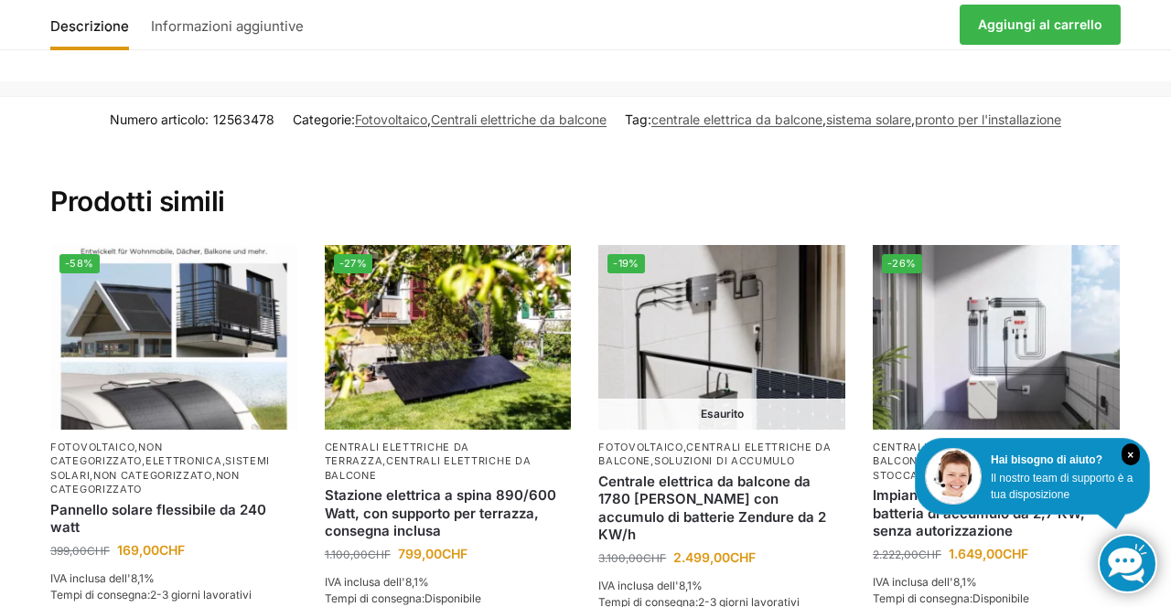
scroll to position [4572, 0]
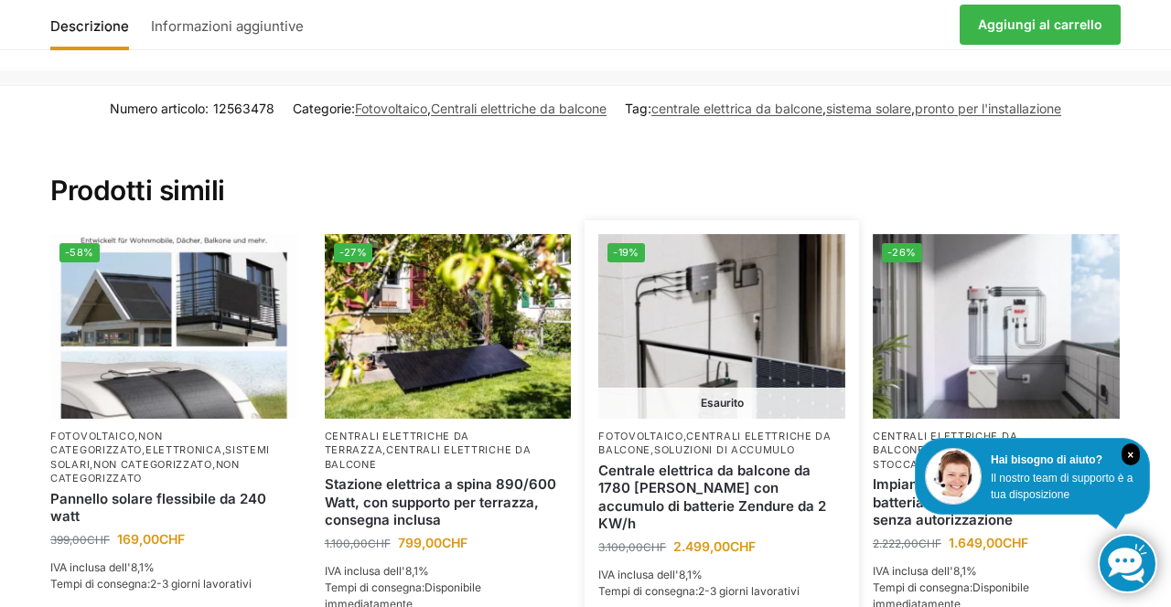
click at [741, 319] on img at bounding box center [721, 326] width 247 height 185
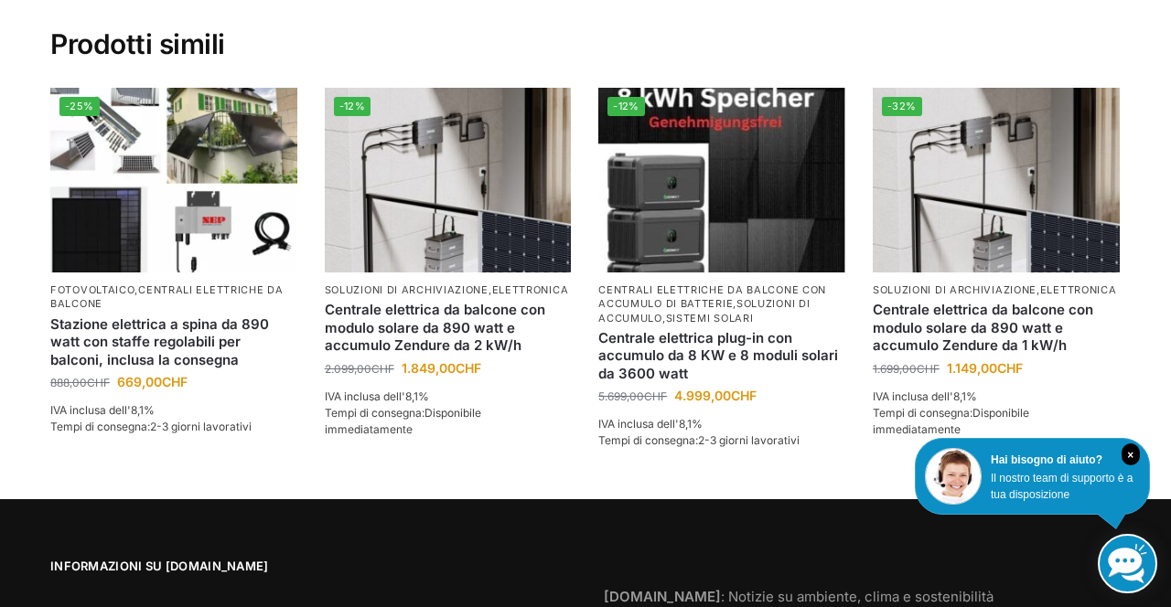
scroll to position [4250, 0]
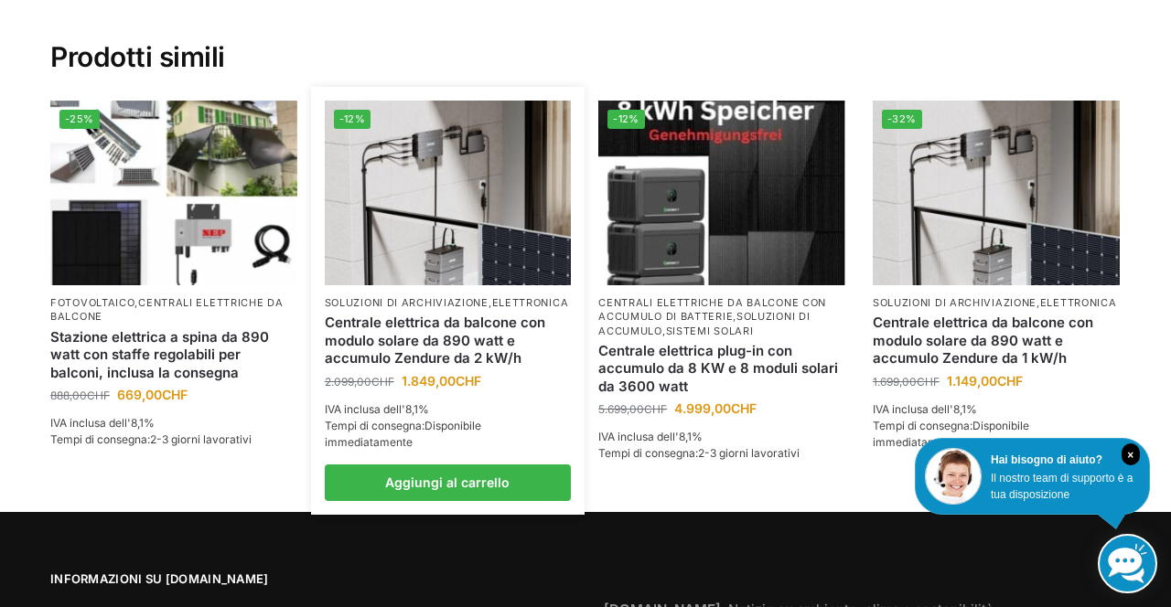
click at [476, 296] on font "Soluzioni di archiviazione" at bounding box center [407, 302] width 164 height 13
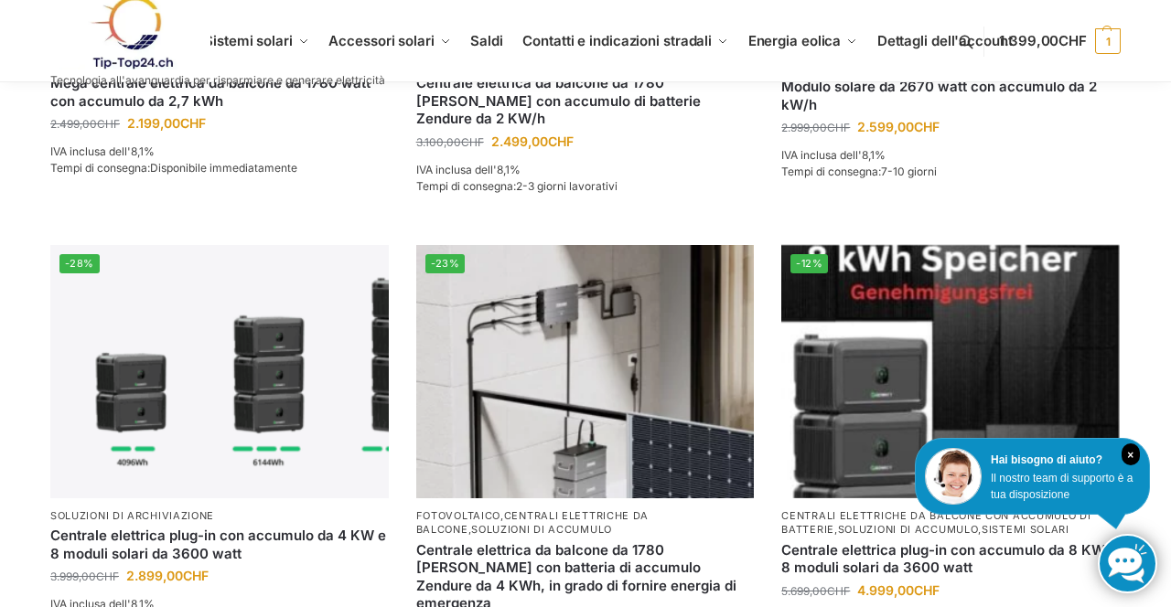
scroll to position [1786, 0]
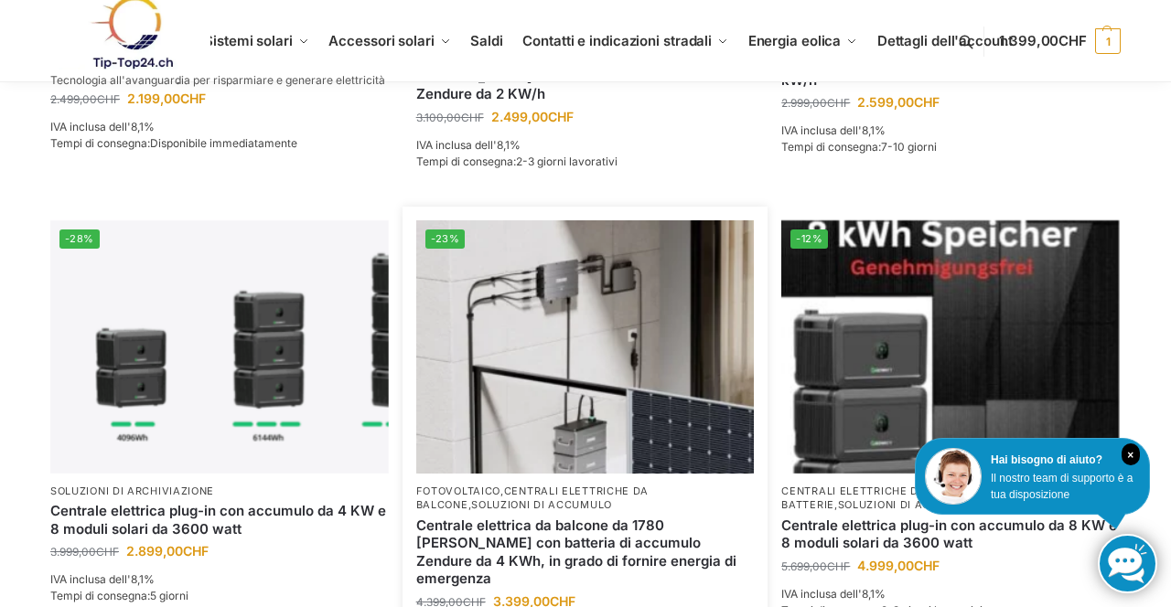
click at [624, 404] on img at bounding box center [585, 346] width 338 height 253
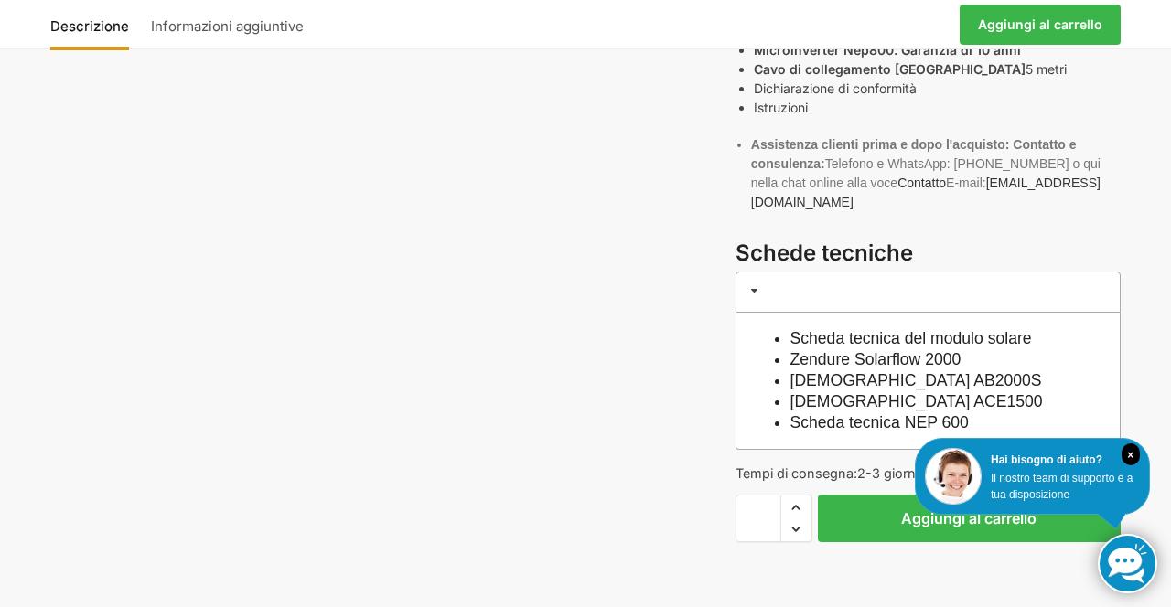
scroll to position [856, 0]
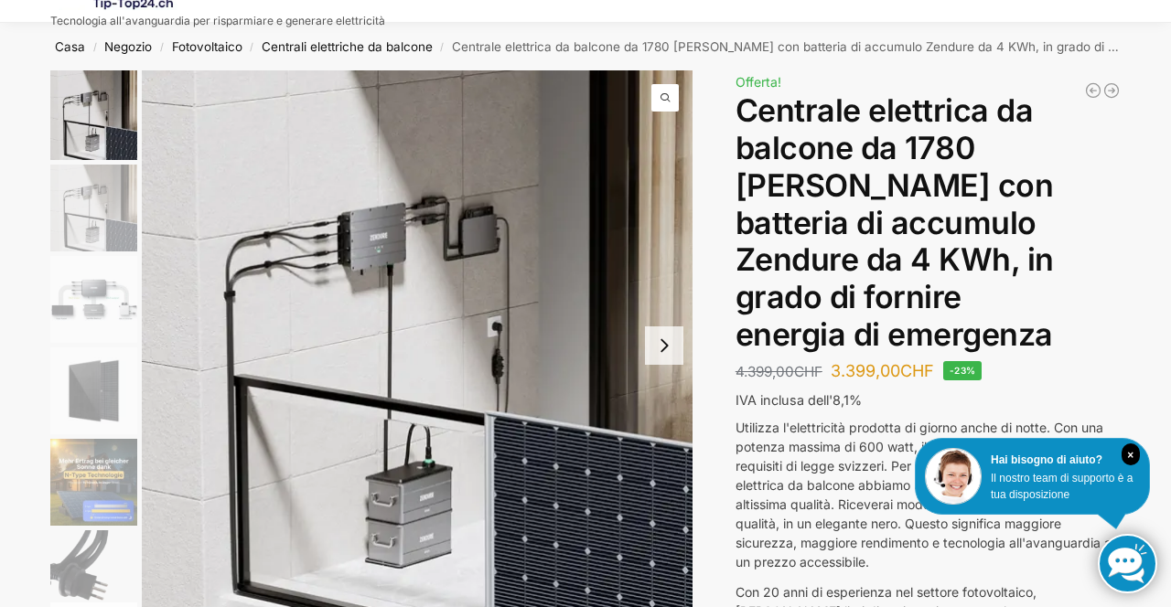
scroll to position [0, 0]
